Goal: Task Accomplishment & Management: Manage account settings

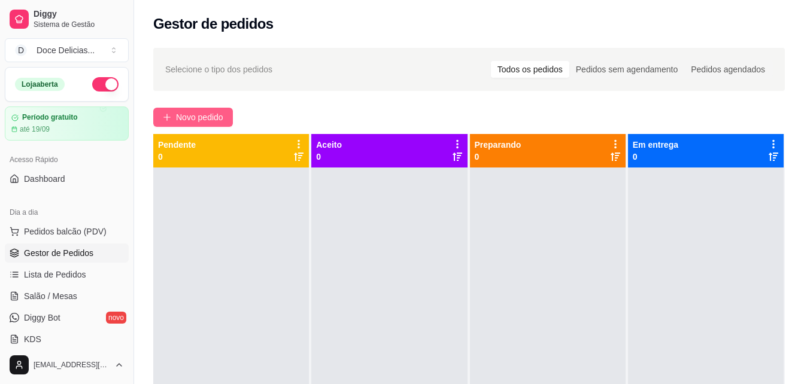
click at [201, 121] on span "Novo pedido" at bounding box center [199, 117] width 47 height 13
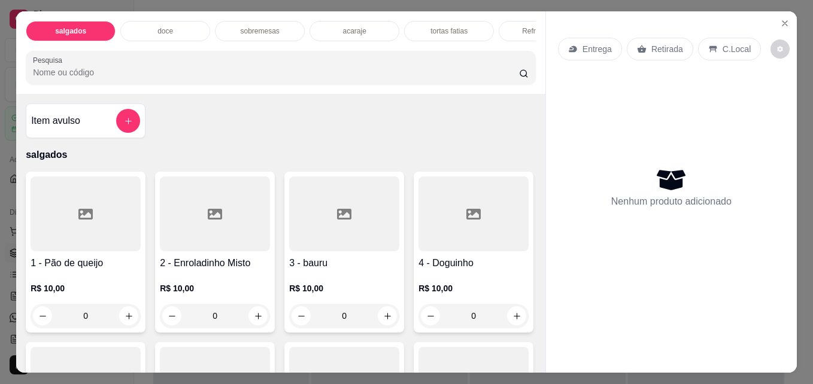
click at [162, 32] on div "doce" at bounding box center [165, 31] width 90 height 20
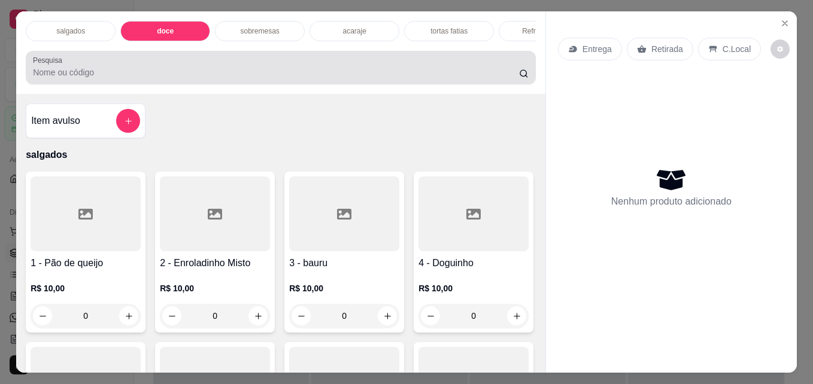
scroll to position [31, 0]
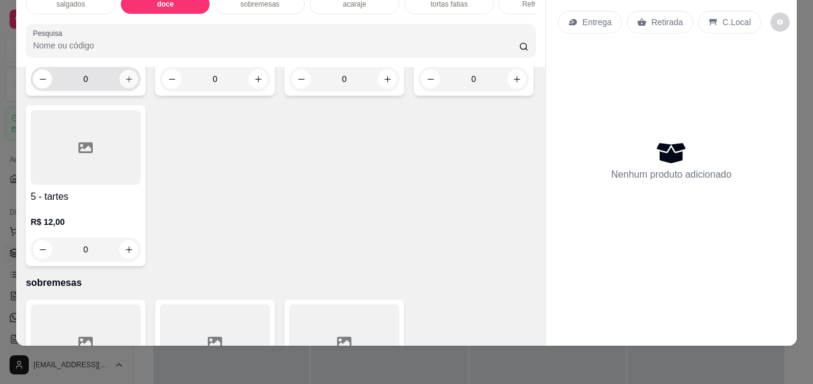
click at [120, 89] on button "increase-product-quantity" at bounding box center [129, 79] width 19 height 19
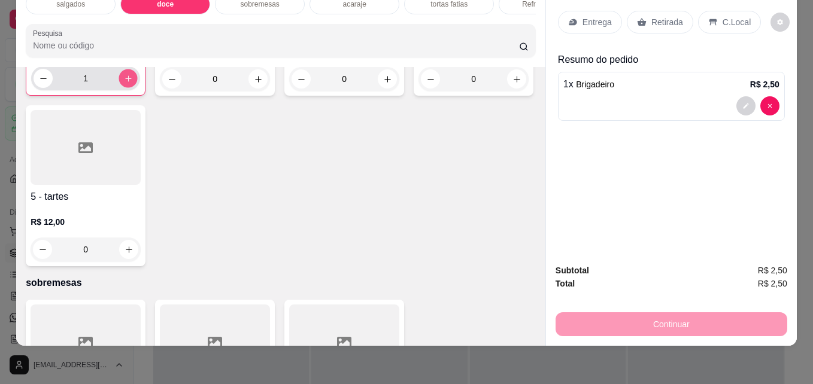
click at [119, 88] on button "increase-product-quantity" at bounding box center [128, 78] width 19 height 19
type input "5"
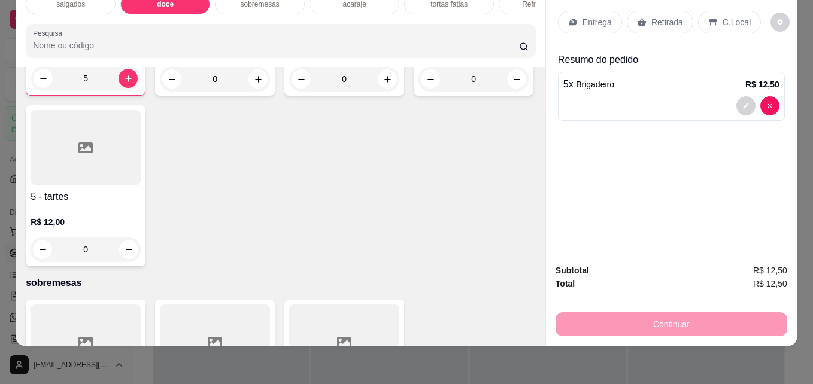
click at [667, 16] on p "Retirada" at bounding box center [667, 22] width 32 height 12
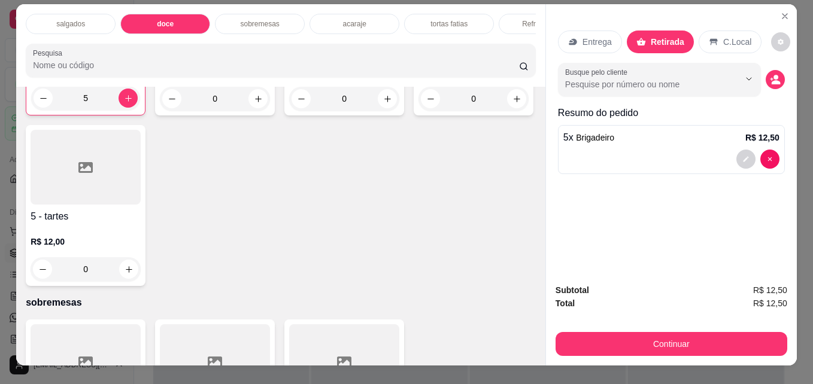
scroll to position [0, 0]
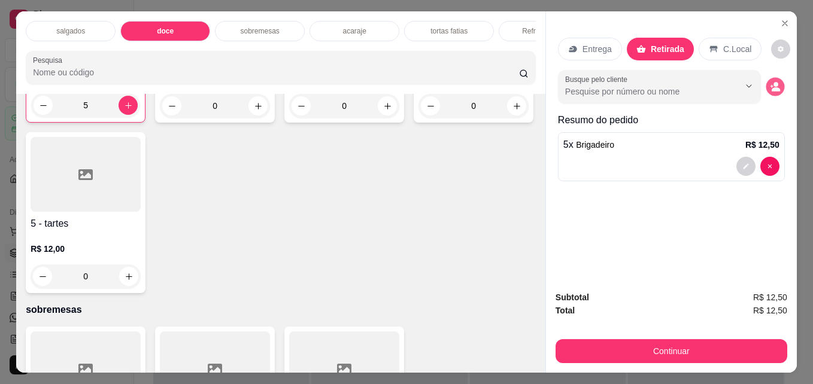
click at [770, 87] on icon "decrease-product-quantity" at bounding box center [775, 87] width 10 height 10
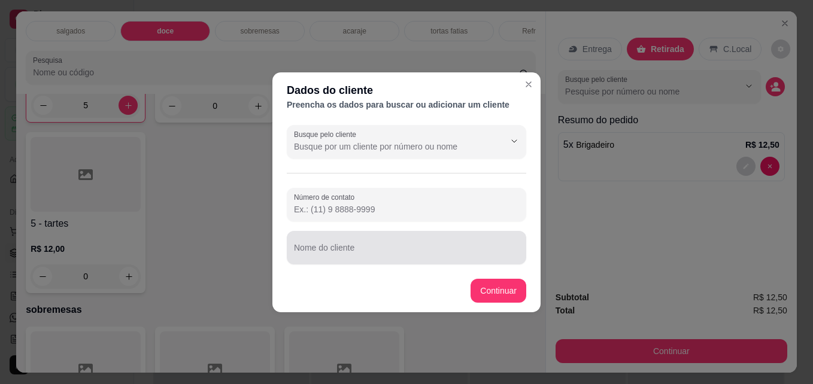
click at [400, 243] on div at bounding box center [406, 248] width 225 height 24
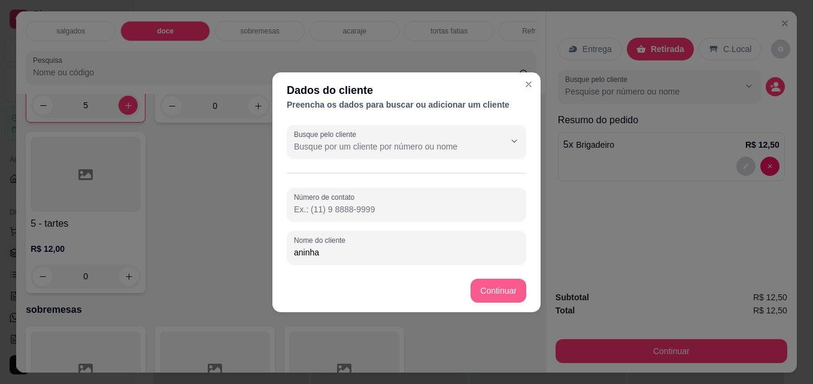
type input "aninha"
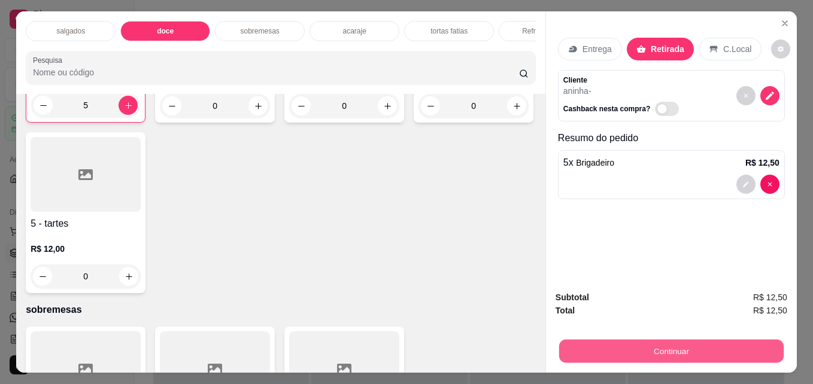
click at [579, 348] on button "Continuar" at bounding box center [671, 350] width 224 height 23
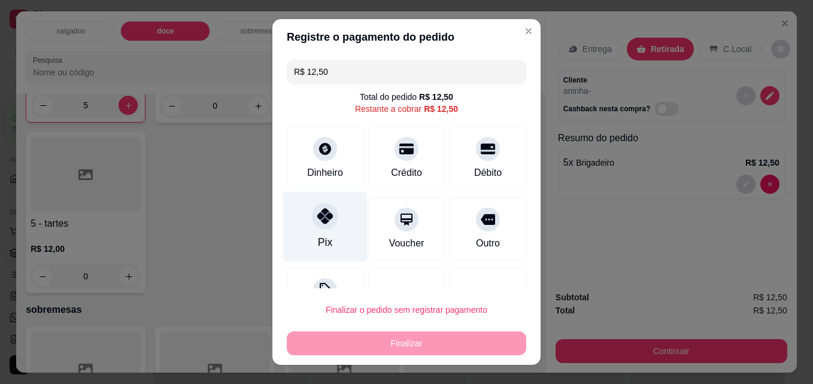
click at [325, 218] on icon at bounding box center [325, 216] width 16 height 16
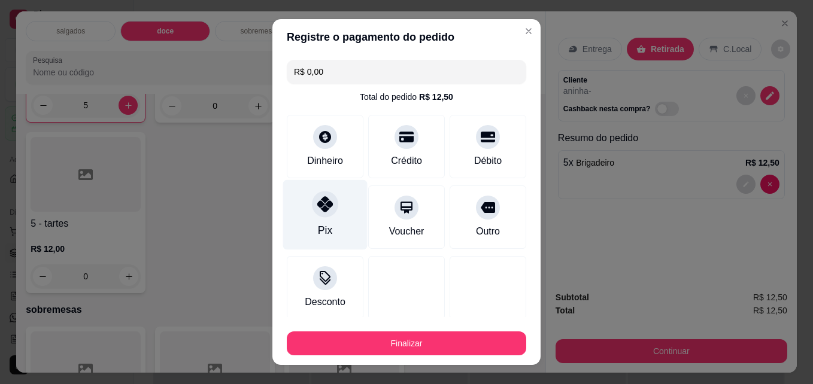
type input "R$ 0,00"
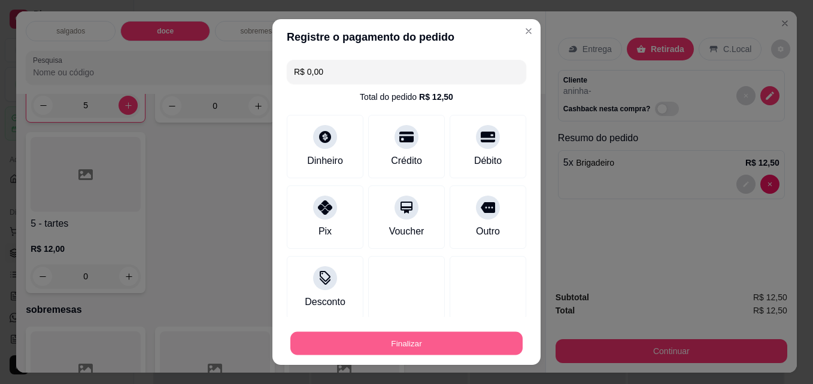
click at [368, 338] on button "Finalizar" at bounding box center [406, 343] width 232 height 23
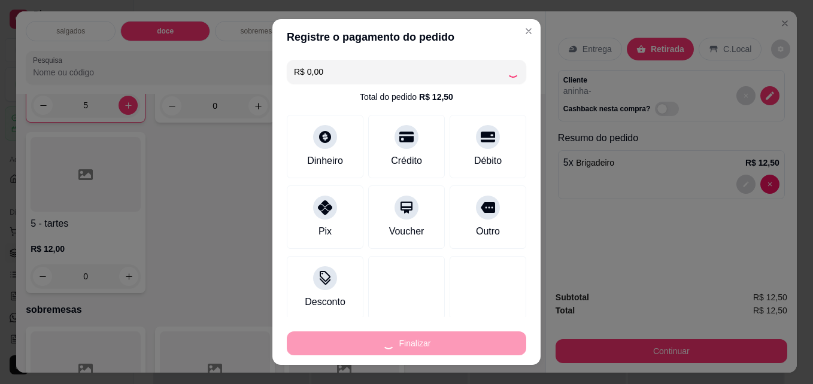
type input "0"
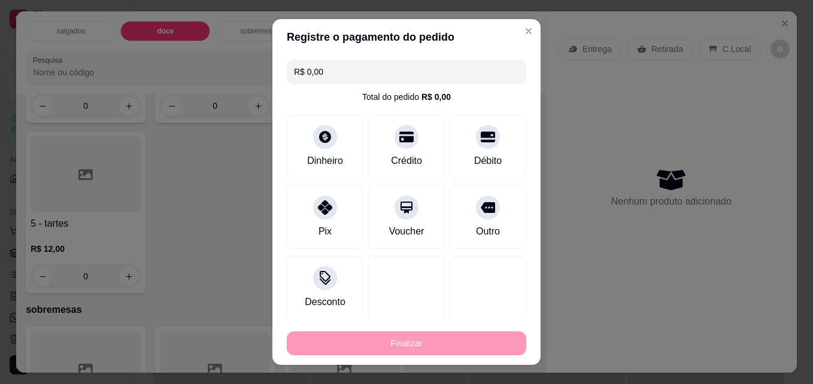
type input "-R$ 12,50"
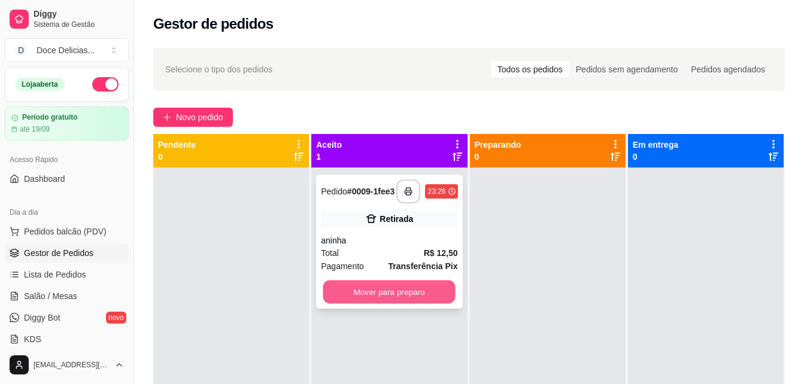
click at [420, 303] on button "Mover para preparo" at bounding box center [389, 292] width 132 height 23
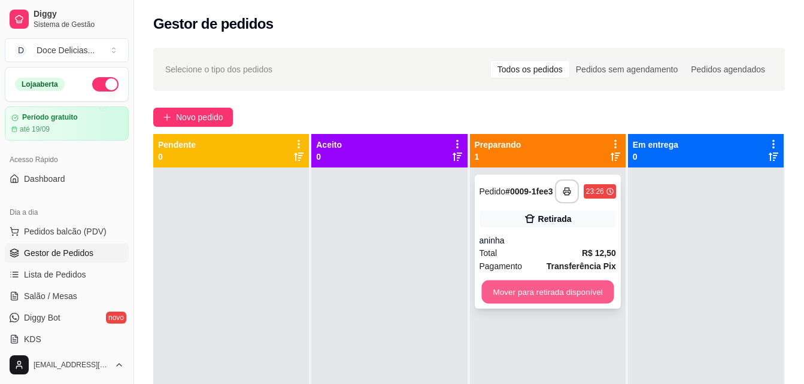
click at [508, 292] on button "Mover para retirada disponível" at bounding box center [547, 292] width 132 height 23
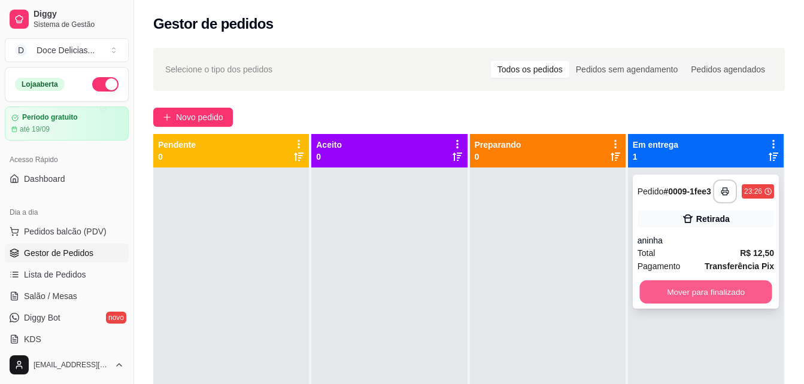
click at [670, 291] on button "Mover para finalizado" at bounding box center [705, 292] width 132 height 23
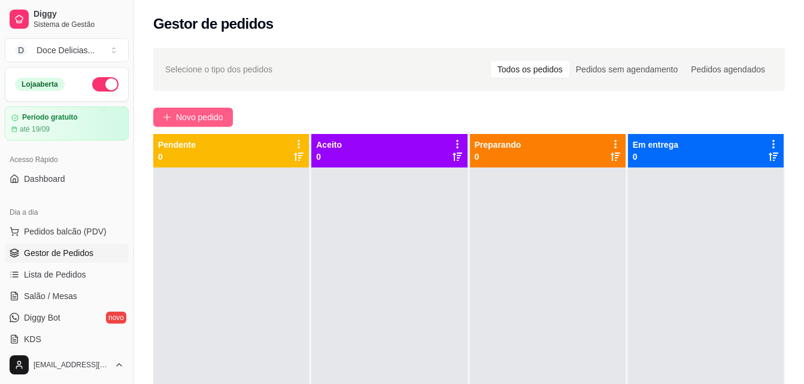
click at [168, 120] on icon "plus" at bounding box center [167, 117] width 8 height 8
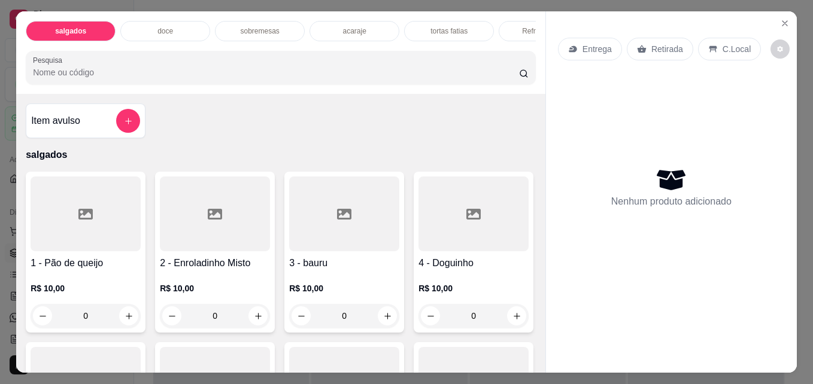
click at [434, 26] on p "tortas fatias" at bounding box center [448, 31] width 37 height 10
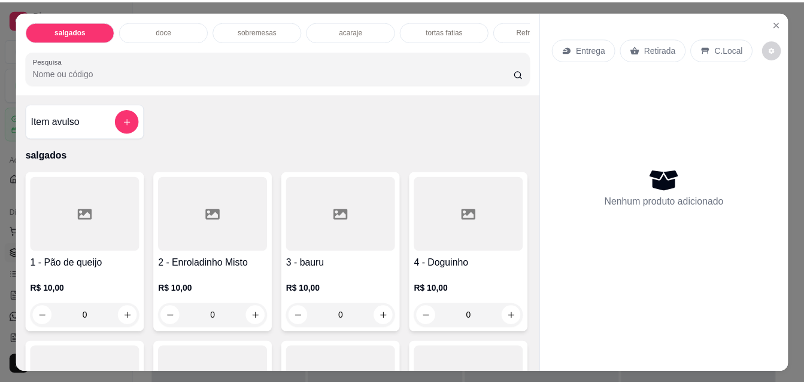
scroll to position [31, 0]
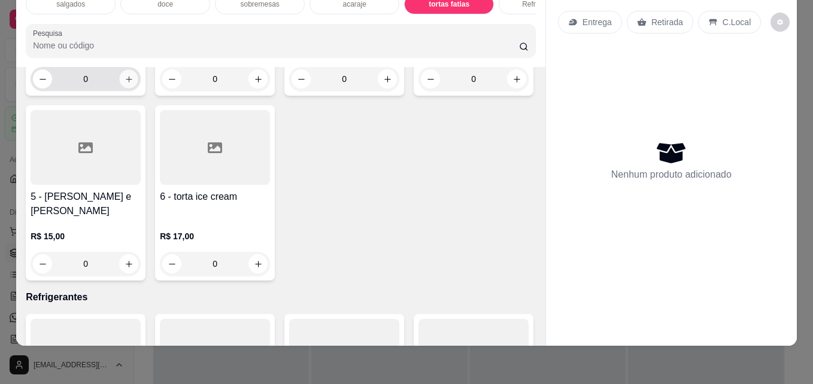
click at [124, 89] on button "increase-product-quantity" at bounding box center [129, 79] width 19 height 19
type input "1"
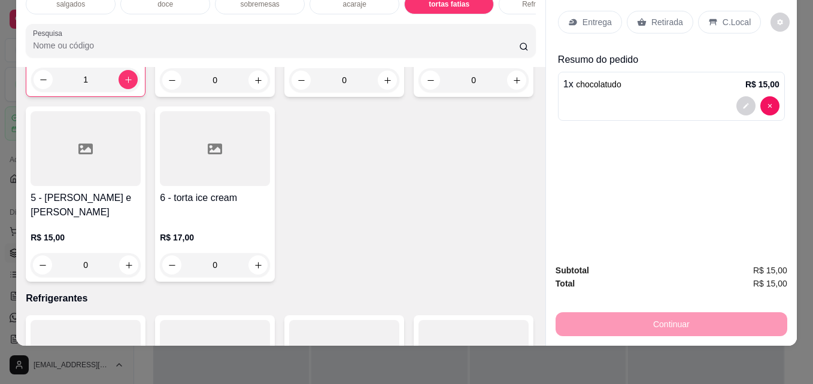
click at [651, 16] on p "Retirada" at bounding box center [667, 22] width 32 height 12
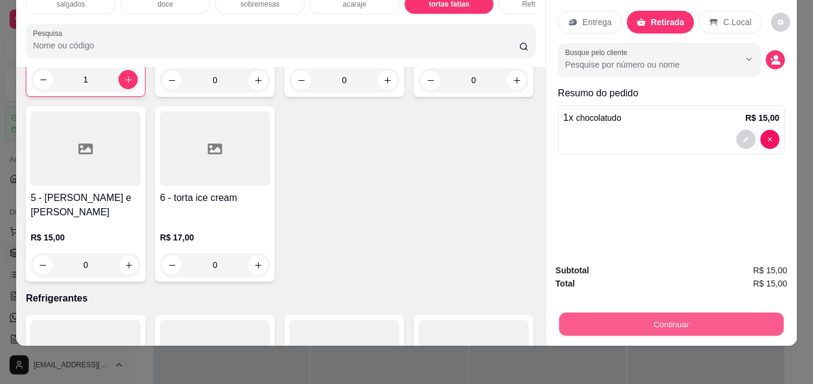
click at [636, 312] on button "Continuar" at bounding box center [671, 323] width 224 height 23
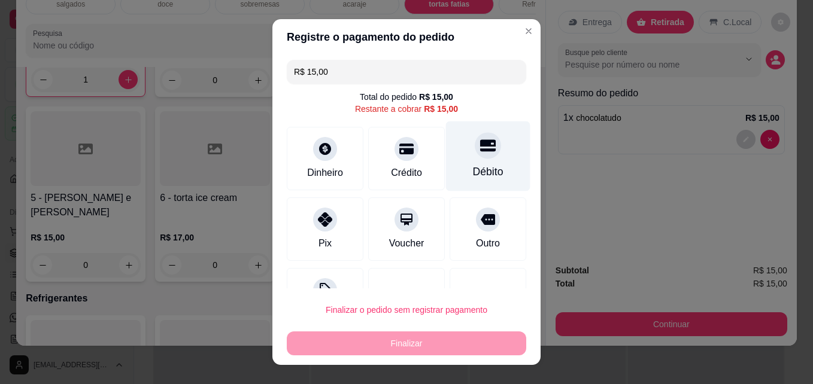
click at [473, 164] on div "Débito" at bounding box center [488, 172] width 31 height 16
type input "R$ 0,00"
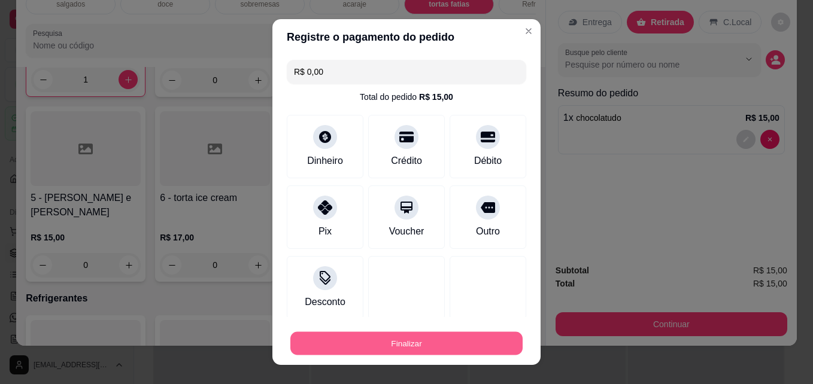
click at [442, 347] on button "Finalizar" at bounding box center [406, 343] width 232 height 23
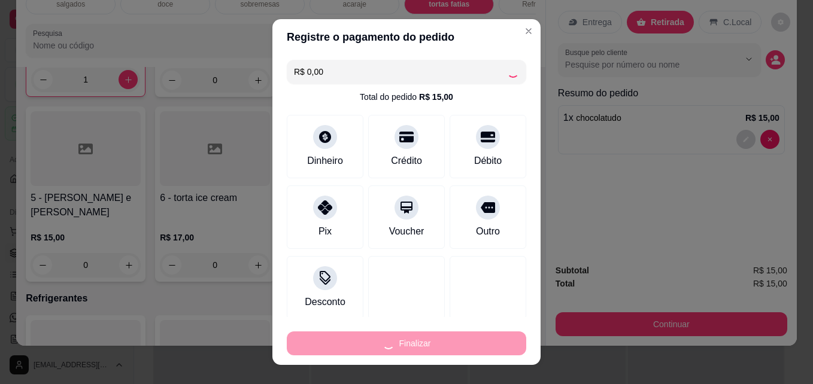
type input "0"
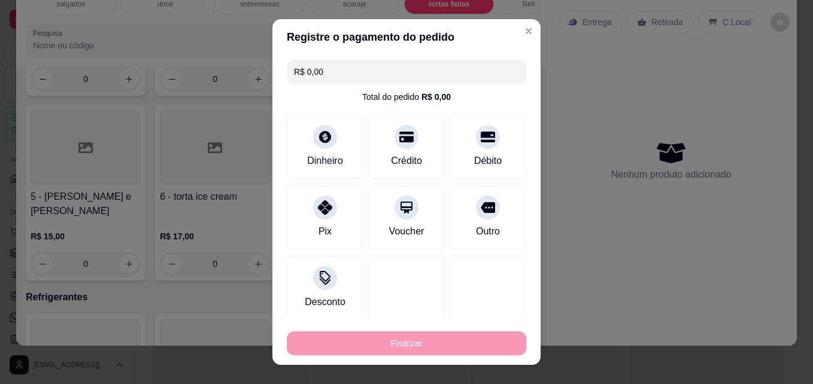
type input "-R$ 15,00"
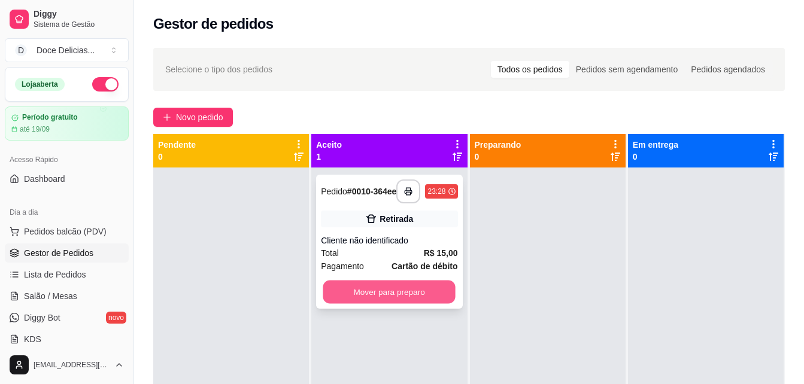
click at [435, 296] on button "Mover para preparo" at bounding box center [389, 292] width 132 height 23
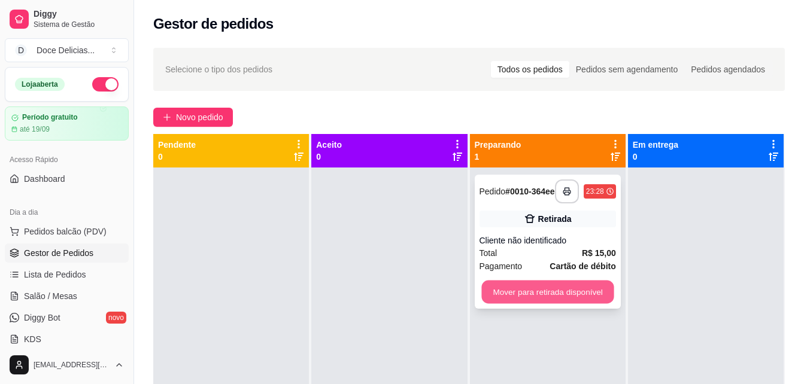
click at [492, 298] on button "Mover para retirada disponível" at bounding box center [547, 292] width 132 height 23
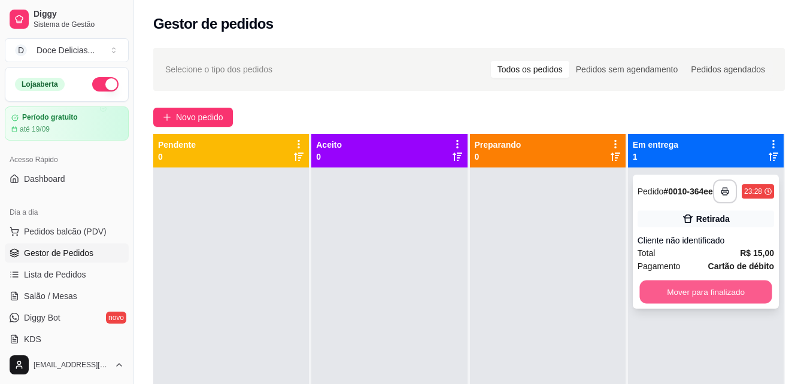
click at [649, 290] on button "Mover para finalizado" at bounding box center [705, 292] width 132 height 23
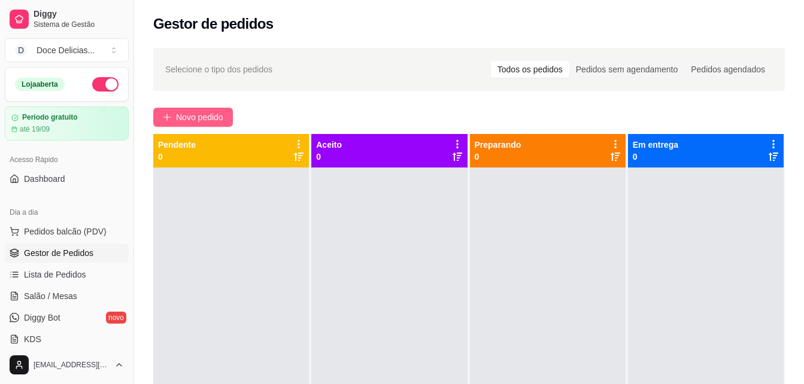
click at [184, 126] on button "Novo pedido" at bounding box center [193, 117] width 80 height 19
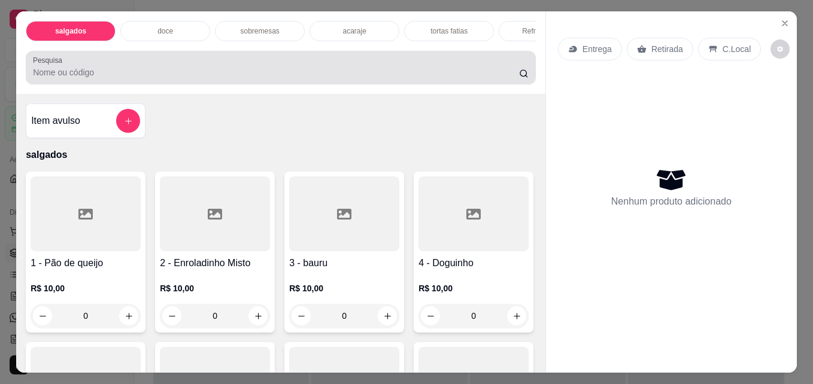
click at [406, 65] on div at bounding box center [281, 68] width 496 height 24
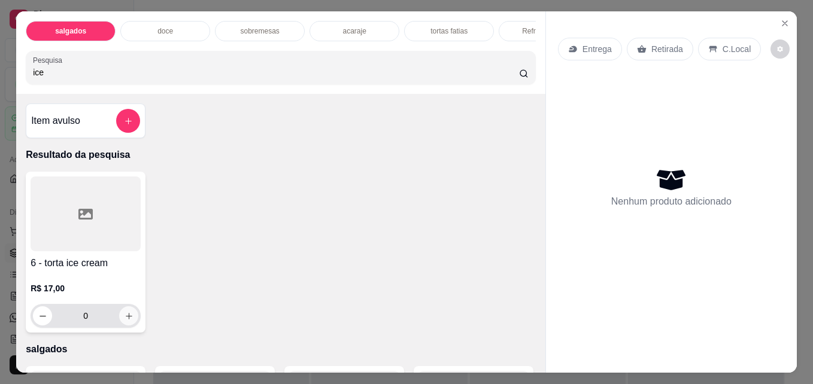
type input "ice"
click at [125, 318] on icon "increase-product-quantity" at bounding box center [129, 316] width 9 height 9
type input "1"
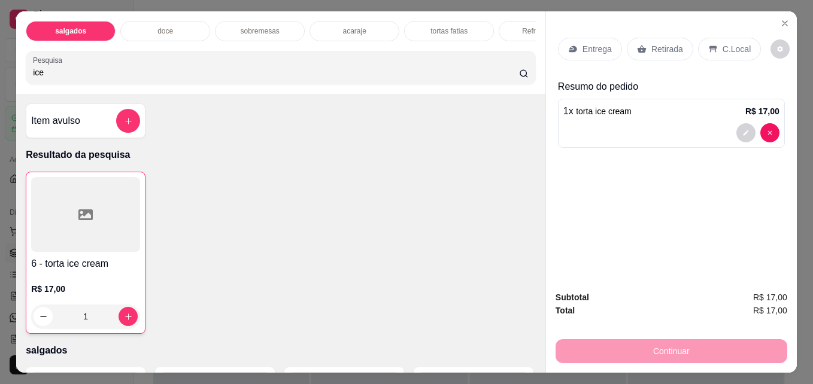
click at [664, 43] on p "Retirada" at bounding box center [667, 49] width 32 height 12
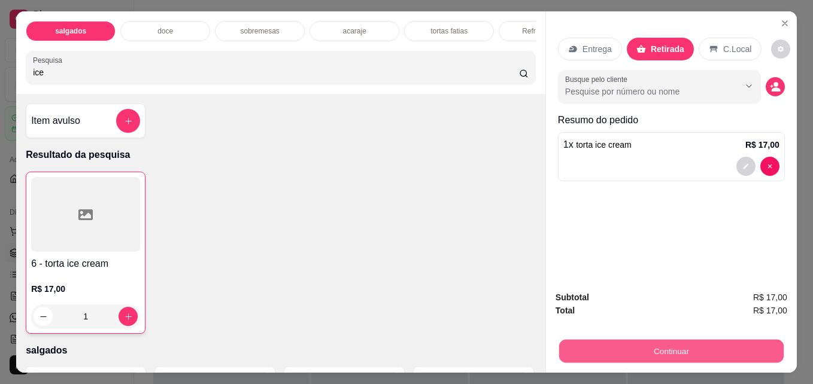
click at [618, 355] on button "Continuar" at bounding box center [671, 350] width 224 height 23
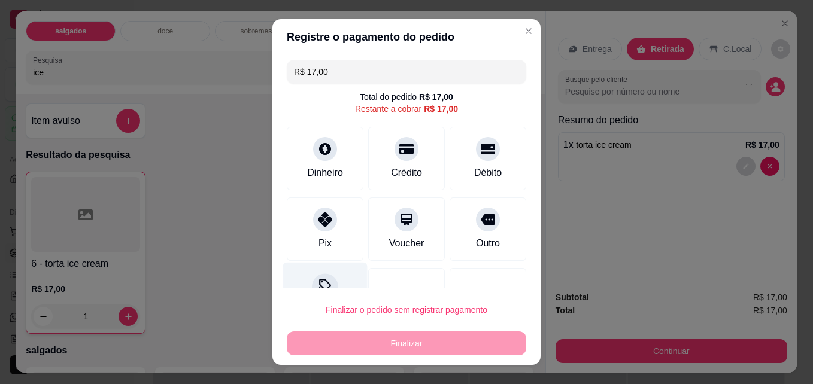
click at [326, 283] on div at bounding box center [325, 287] width 26 height 26
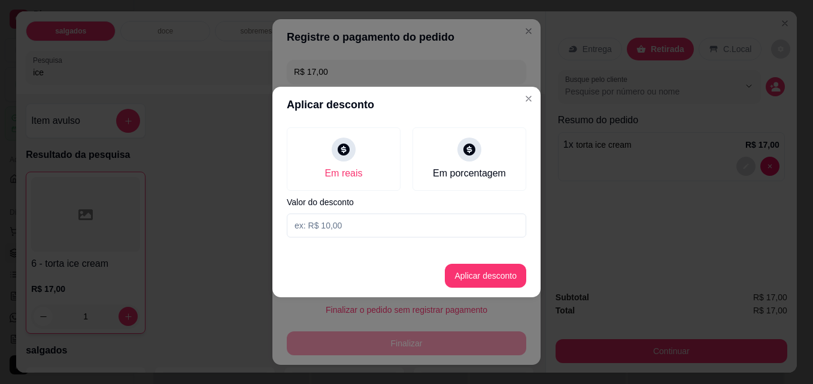
click at [328, 231] on input at bounding box center [406, 226] width 239 height 24
type input "2,00"
click at [459, 268] on button "Aplicar desconto" at bounding box center [486, 276] width 78 height 23
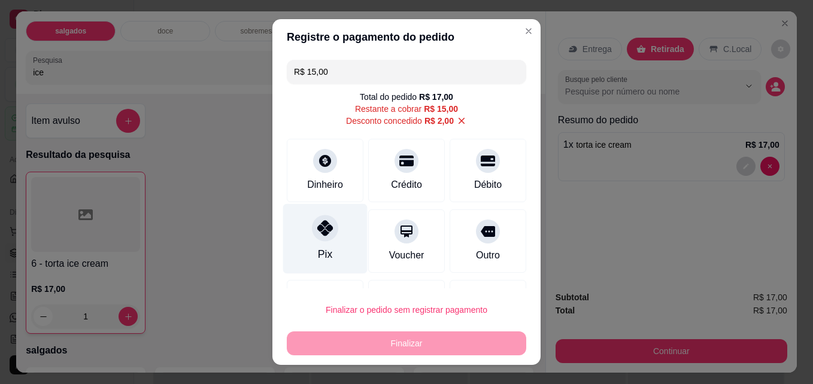
click at [339, 243] on div "Pix" at bounding box center [325, 239] width 84 height 70
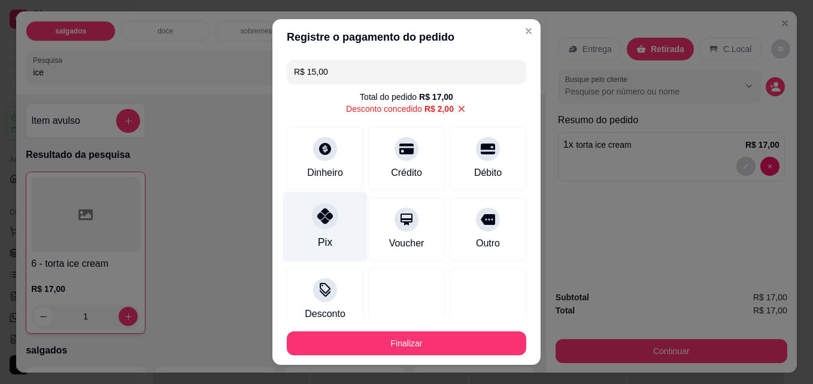
type input "R$ 0,00"
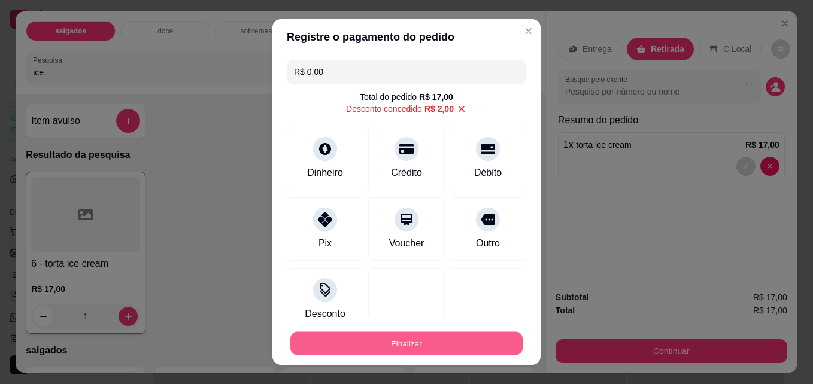
click at [353, 335] on button "Finalizar" at bounding box center [406, 343] width 232 height 23
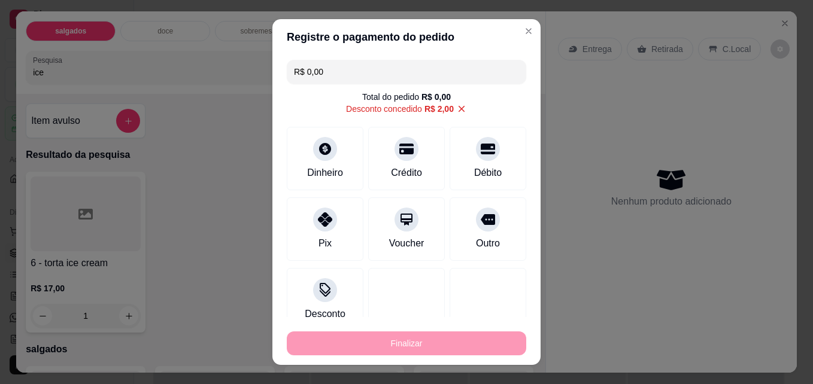
type input "0"
type input "-R$ 17,00"
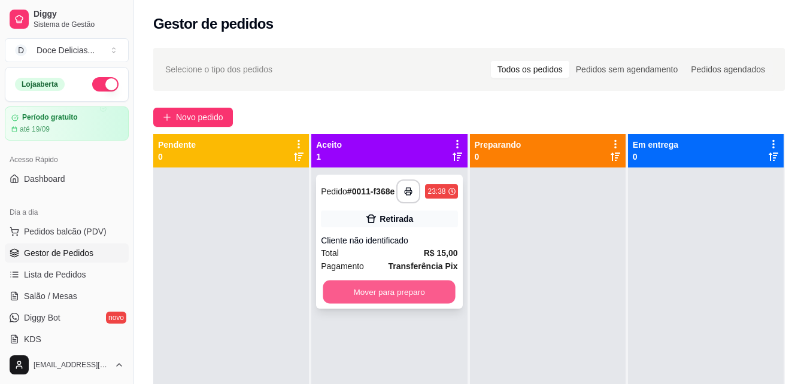
click at [378, 298] on button "Mover para preparo" at bounding box center [389, 292] width 132 height 23
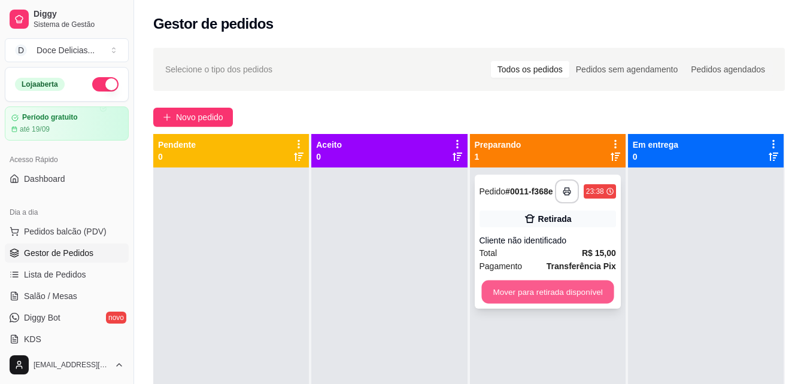
click at [490, 296] on button "Mover para retirada disponível" at bounding box center [547, 292] width 132 height 23
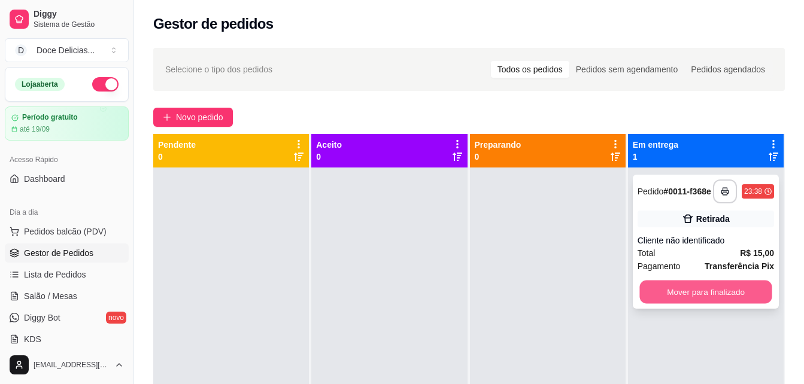
click at [654, 289] on button "Mover para finalizado" at bounding box center [705, 292] width 132 height 23
